Goal: Find specific page/section: Find specific page/section

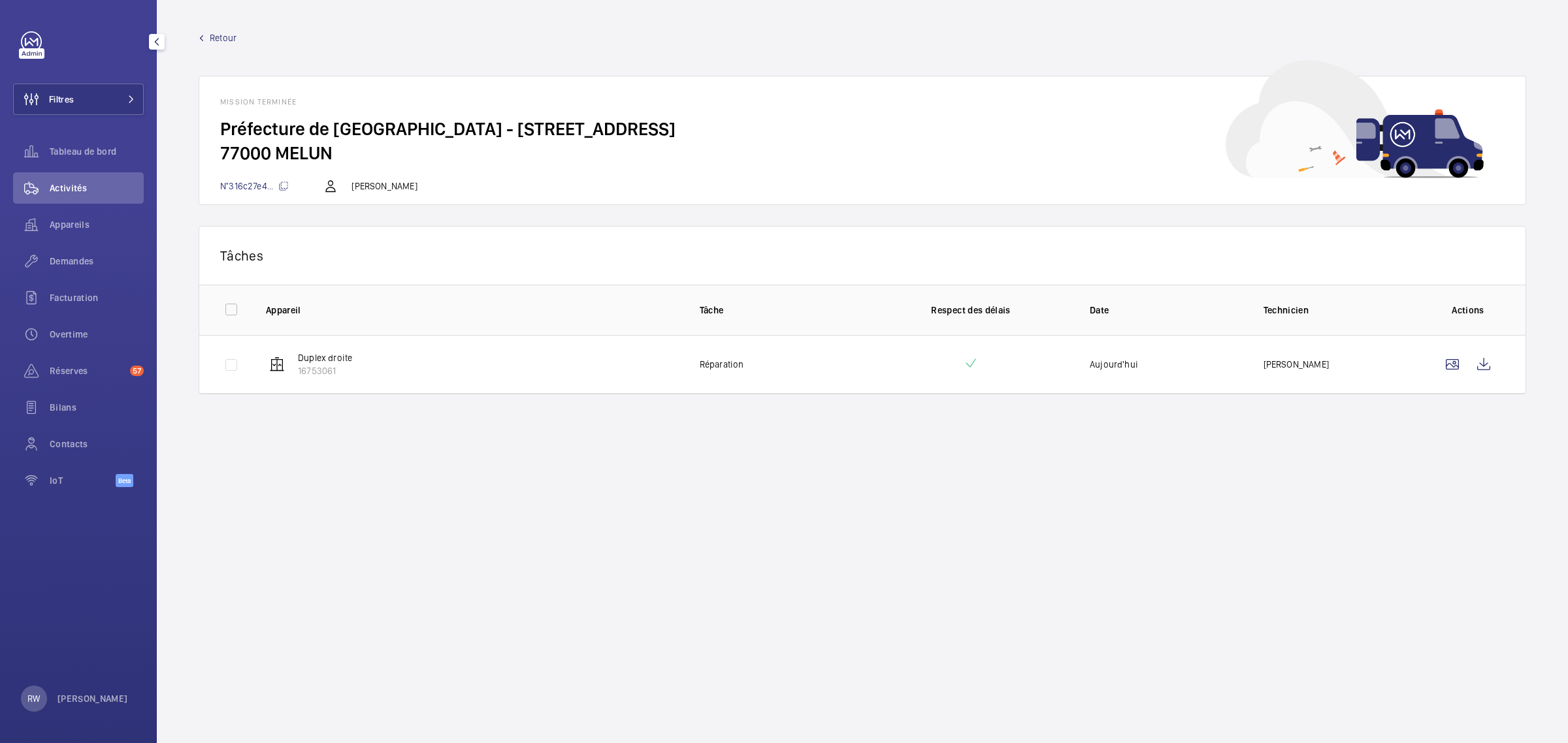
click at [33, 45] on link at bounding box center [31, 42] width 21 height 21
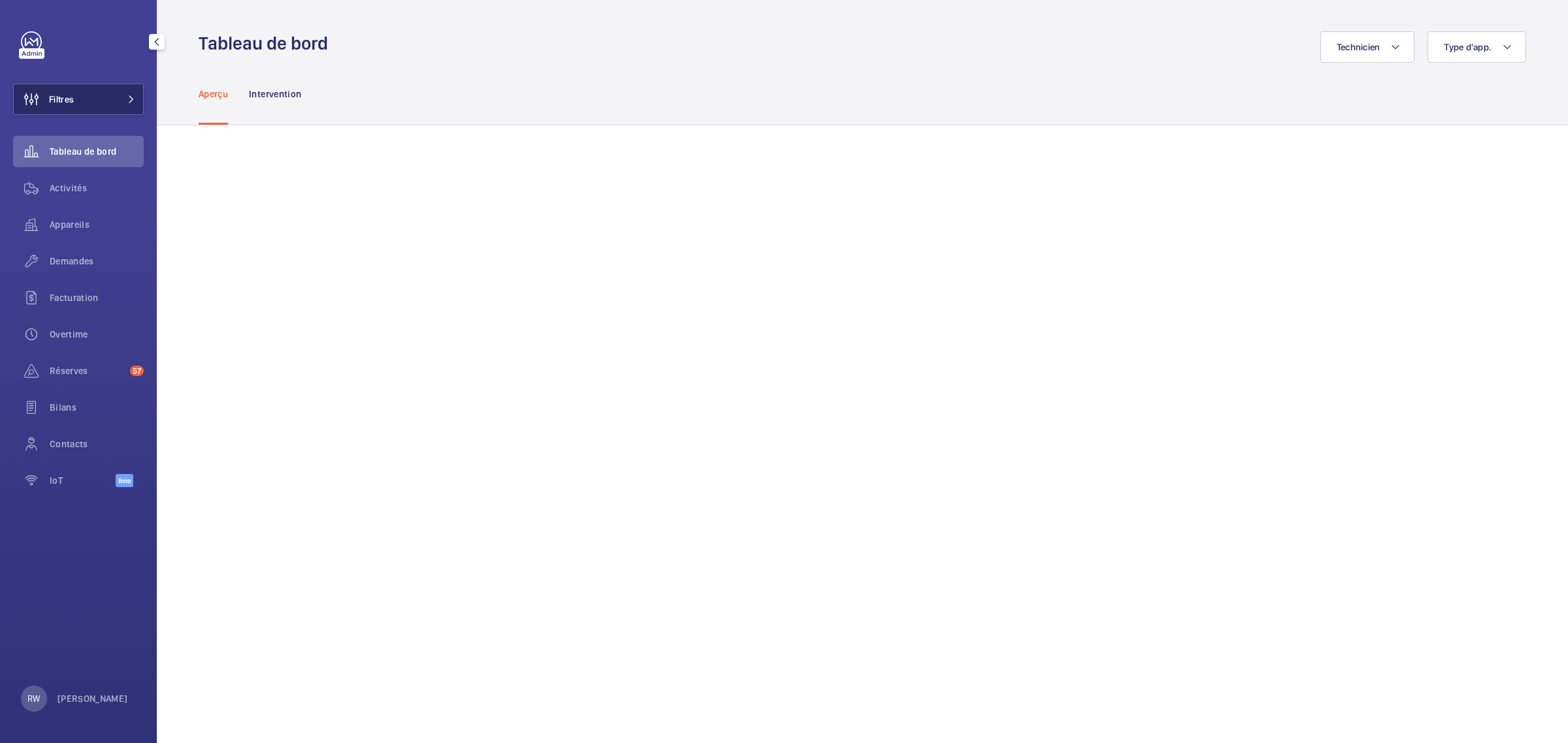
click at [84, 98] on button "Filtres" at bounding box center [78, 99] width 130 height 31
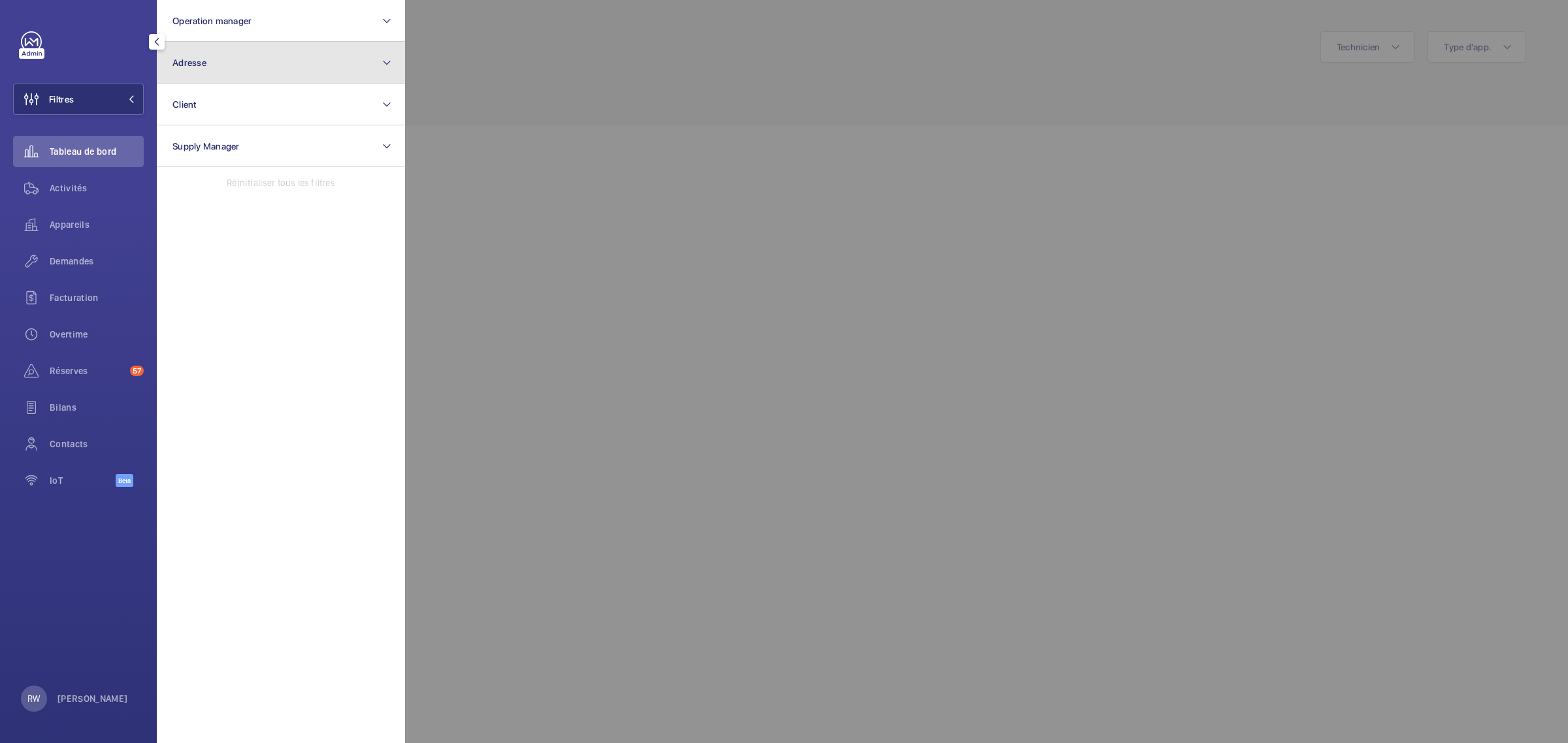
click at [288, 60] on button "Adresse" at bounding box center [281, 62] width 248 height 42
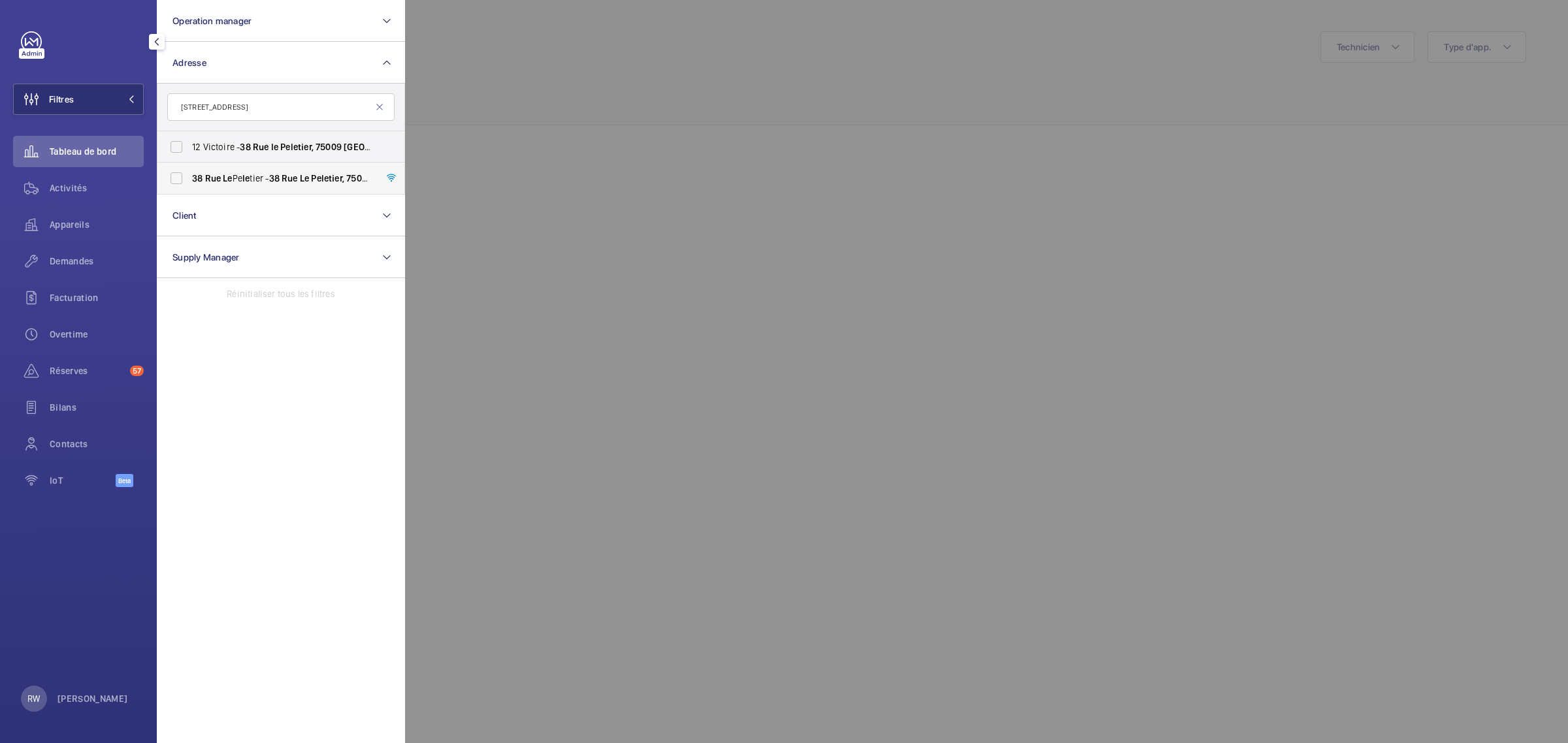
type input "[STREET_ADDRESS]"
drag, startPoint x: 170, startPoint y: 178, endPoint x: 223, endPoint y: 174, distance: 53.2
click at [171, 178] on label "[STREET_ADDRESS] le tier - [STREET_ADDRESS]" at bounding box center [271, 177] width 228 height 31
click at [171, 178] on input "[STREET_ADDRESS] le tier - [STREET_ADDRESS]" at bounding box center [177, 178] width 26 height 26
checkbox input "true"
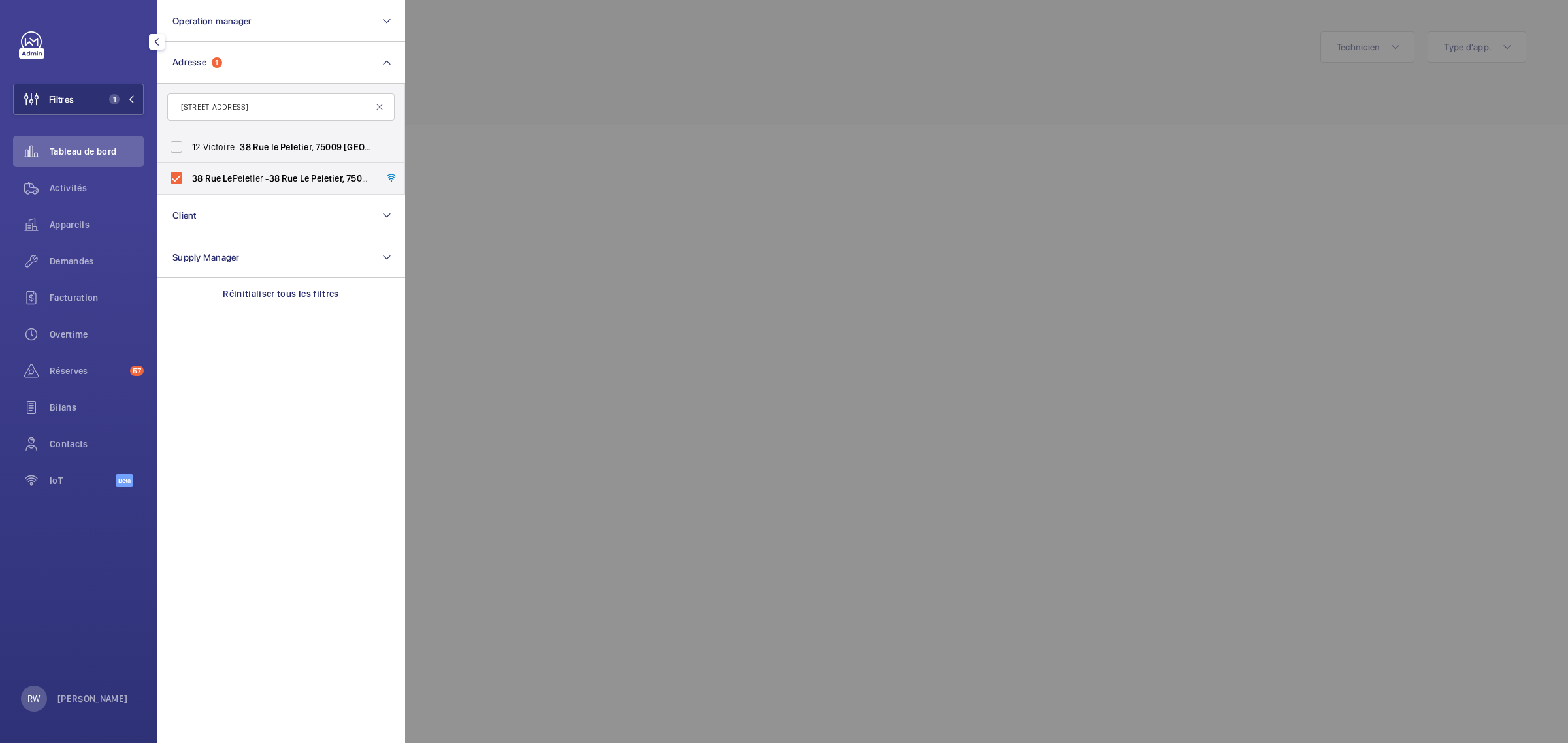
click at [698, 86] on div at bounding box center [1189, 371] width 1568 height 743
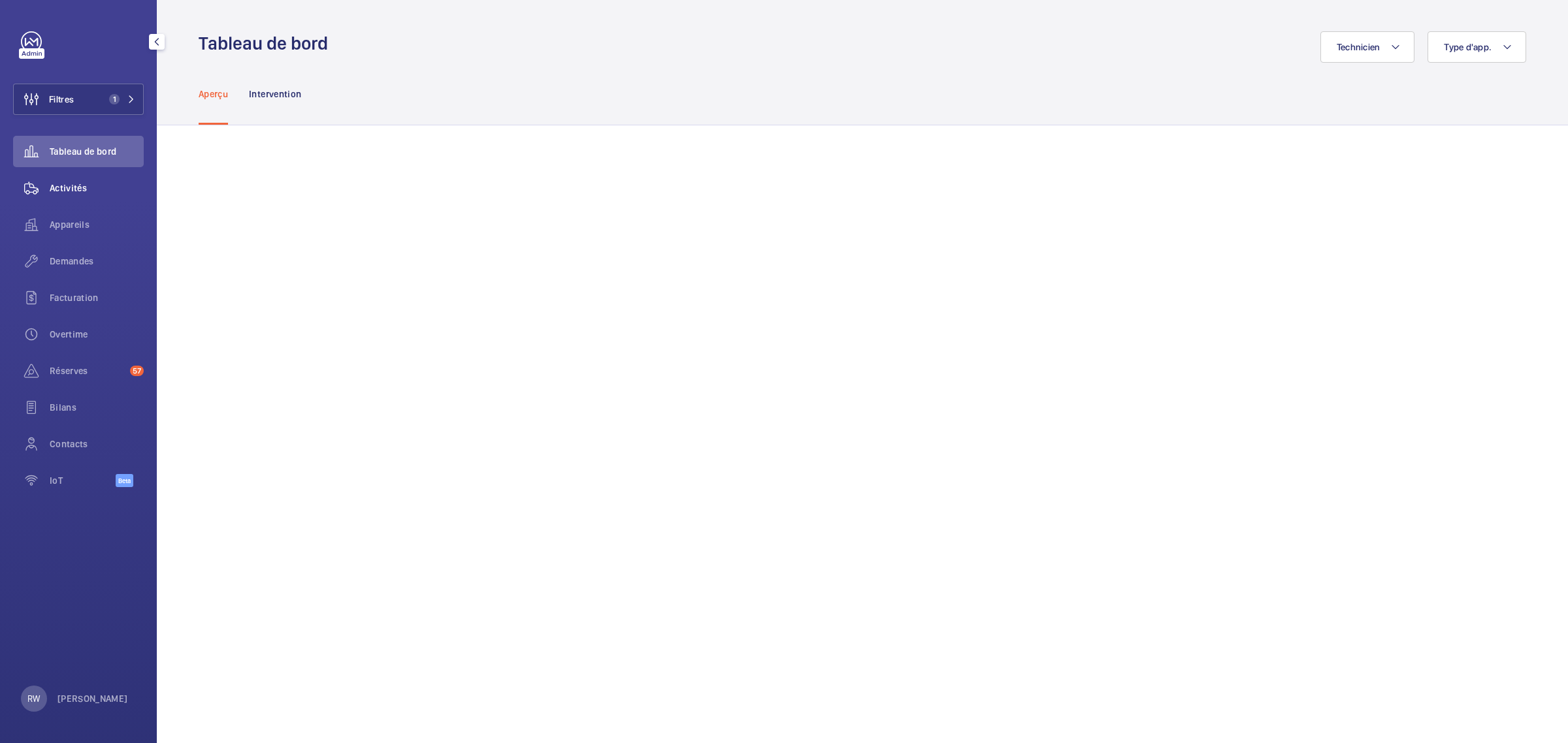
click at [84, 194] on div "Activités" at bounding box center [78, 188] width 130 height 31
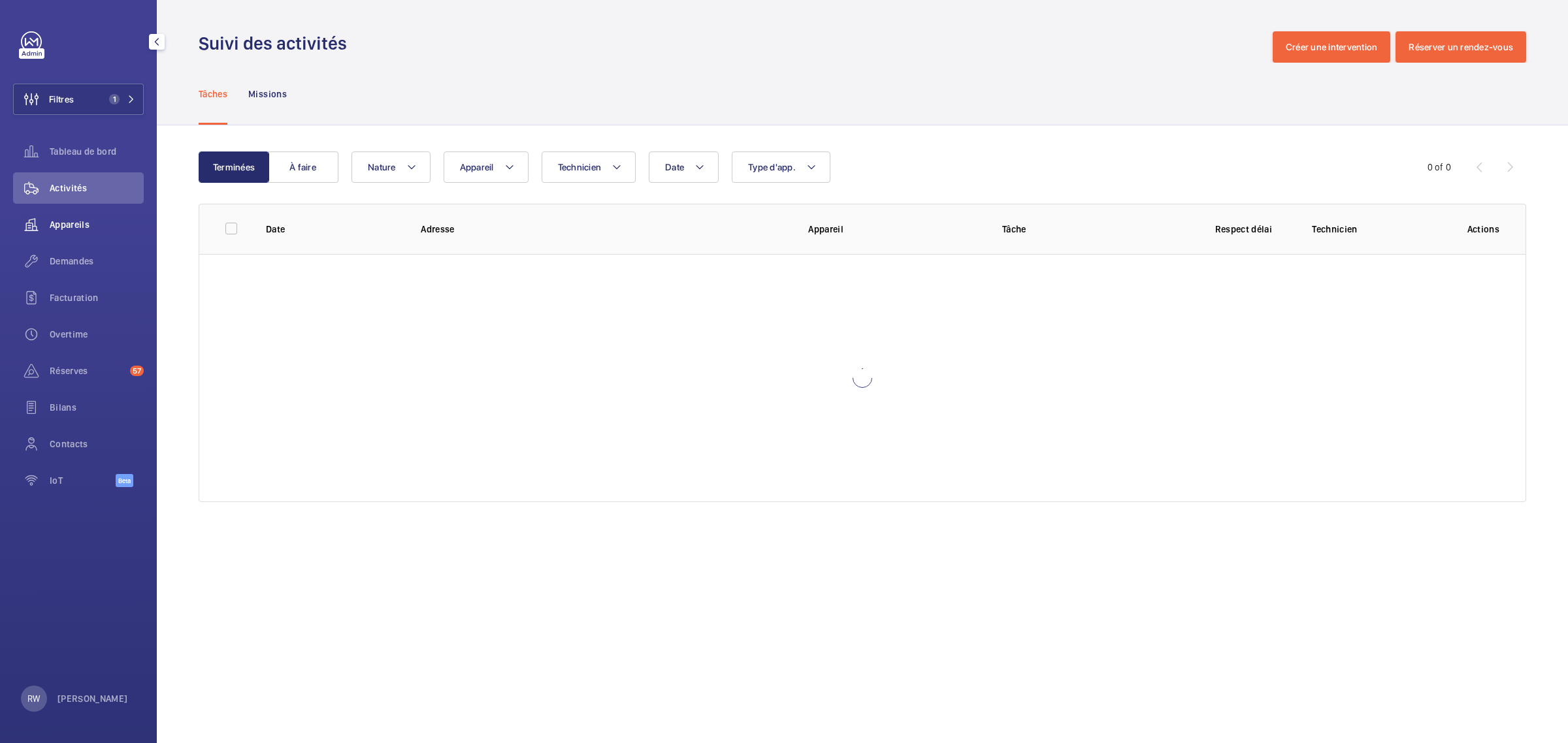
click at [76, 221] on span "Appareils" at bounding box center [97, 225] width 94 height 13
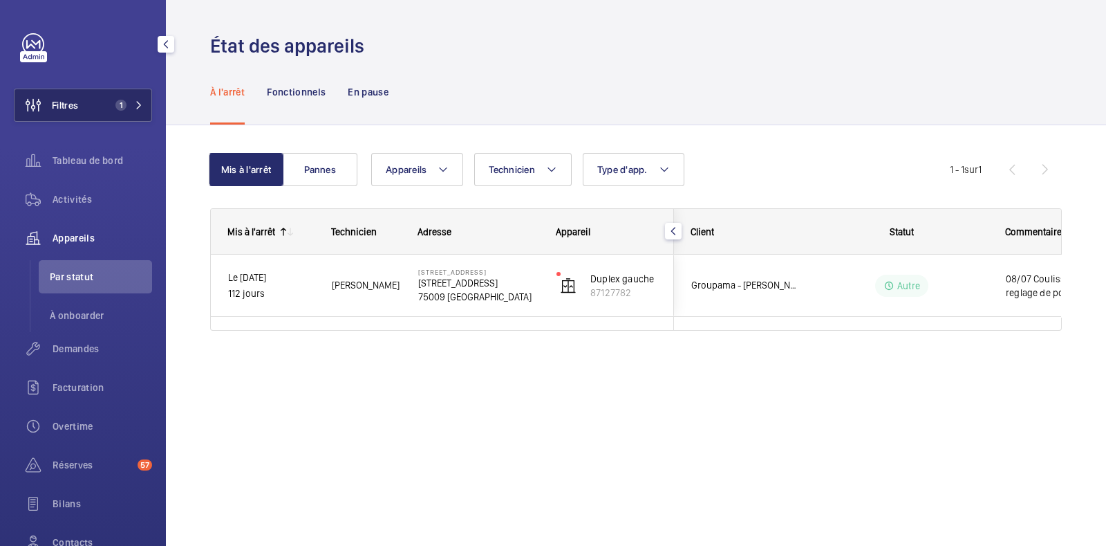
click at [100, 113] on button "Filtres 1" at bounding box center [83, 105] width 138 height 33
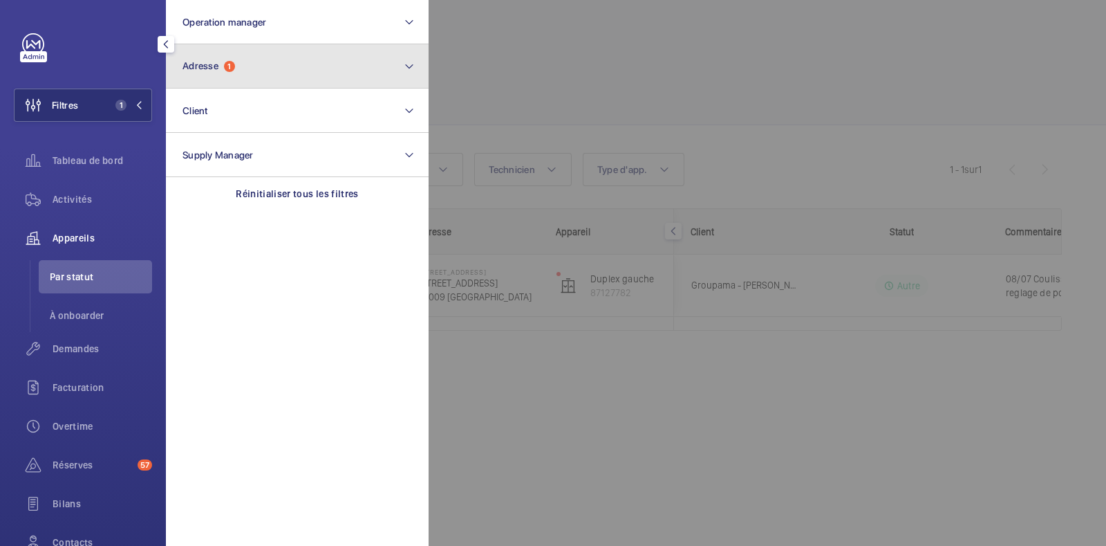
click at [252, 67] on button "Adresse 1" at bounding box center [297, 66] width 263 height 44
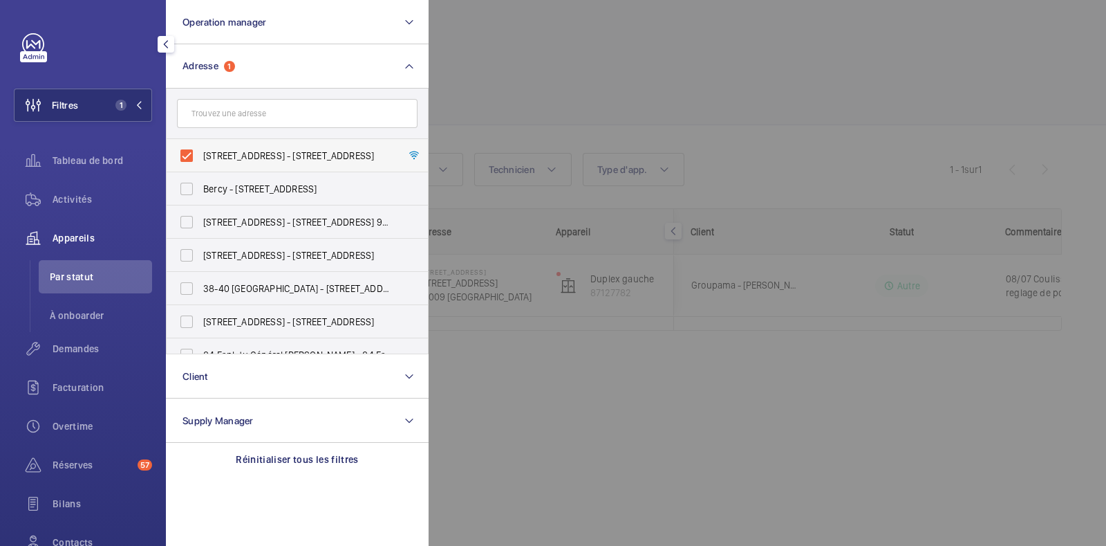
click at [188, 154] on label "[STREET_ADDRESS] - [STREET_ADDRESS]" at bounding box center [287, 155] width 241 height 33
click at [188, 154] on input "[STREET_ADDRESS] - [STREET_ADDRESS]" at bounding box center [187, 156] width 28 height 28
checkbox input "false"
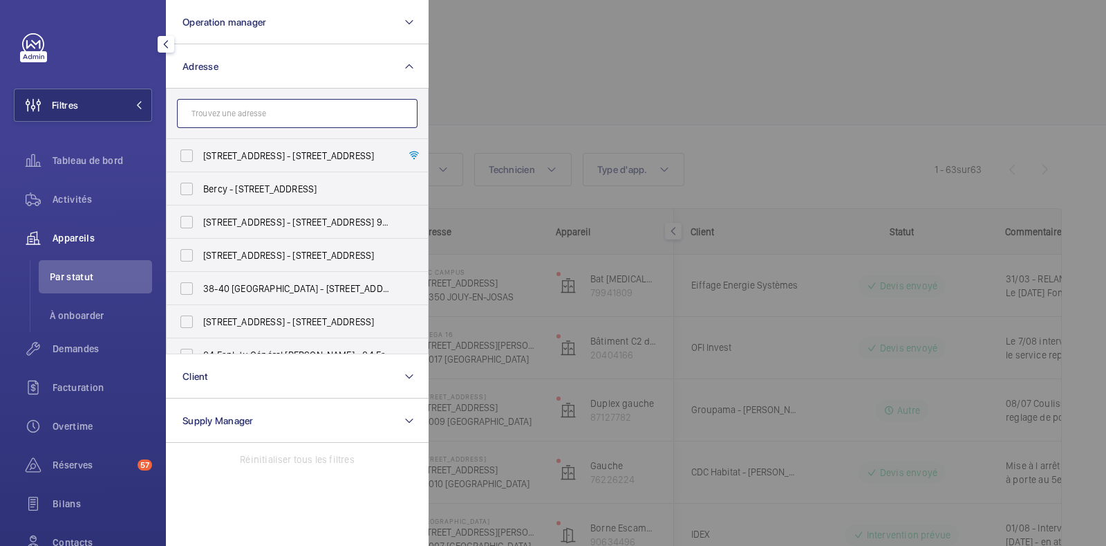
click at [335, 113] on input "text" at bounding box center [297, 113] width 241 height 29
paste input "[STREET_ADDRESS]"
type input "[STREET_ADDRESS]"
